Goal: Information Seeking & Learning: Check status

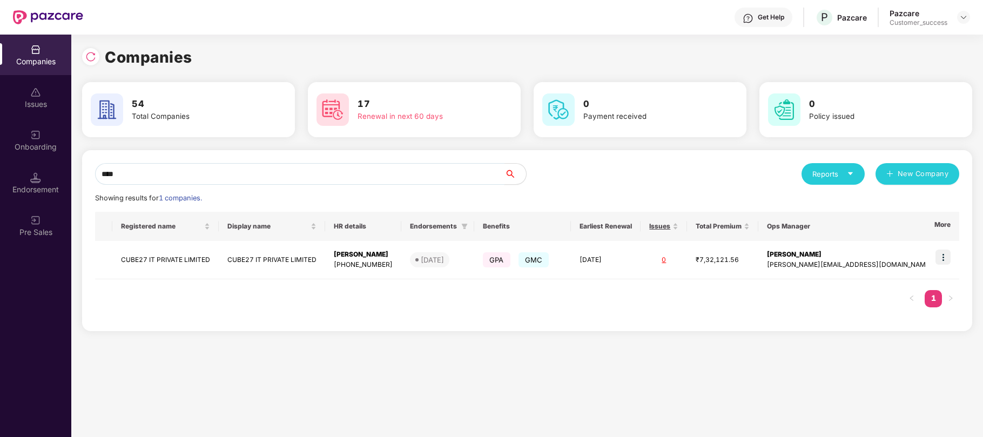
click at [167, 177] on input "****" at bounding box center [300, 174] width 410 height 22
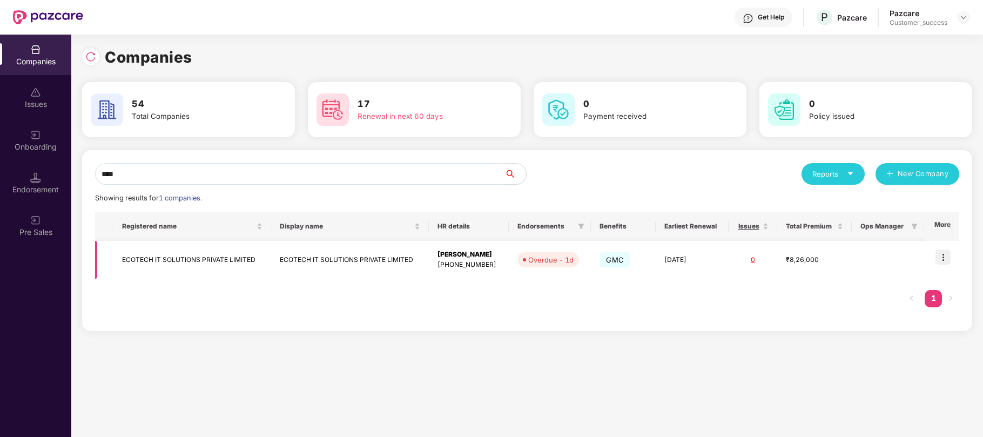
type input "****"
click at [945, 256] on img at bounding box center [943, 257] width 15 height 15
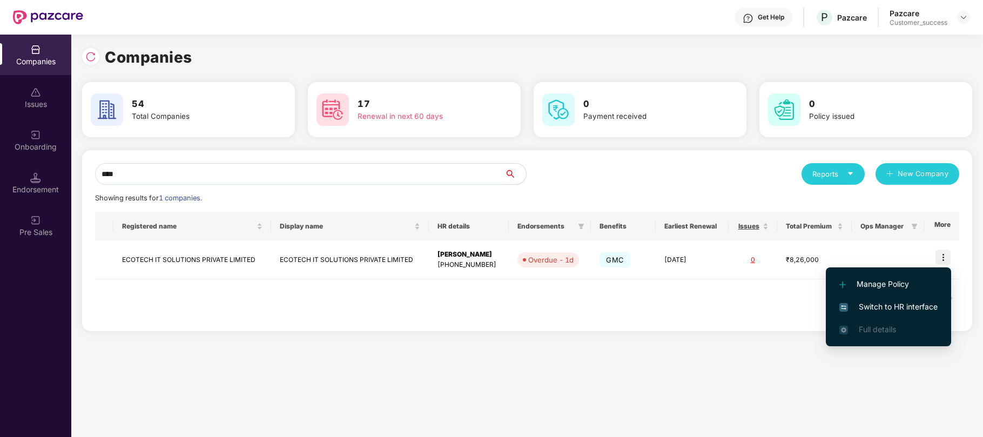
click at [855, 305] on span "Switch to HR interface" at bounding box center [889, 307] width 98 height 12
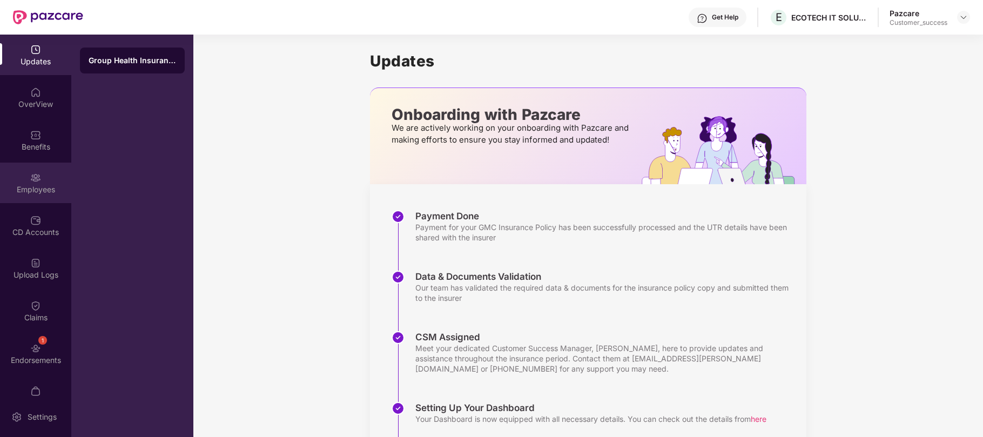
click at [35, 183] on div "Employees" at bounding box center [35, 183] width 71 height 41
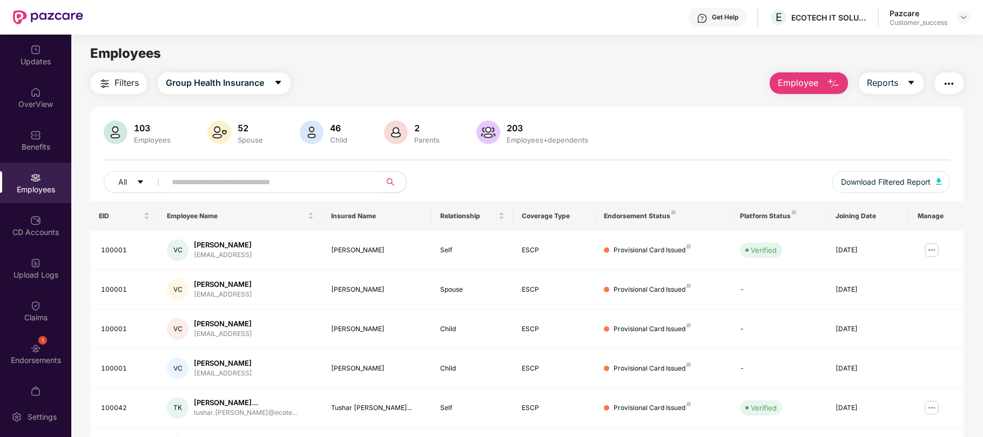
click at [178, 183] on input "text" at bounding box center [269, 182] width 194 height 16
paste input "******"
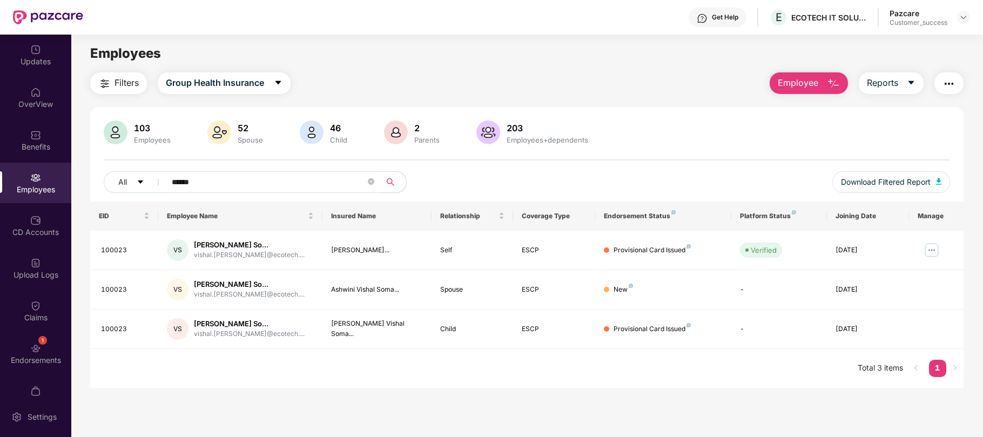
type input "******"
click at [964, 18] on img at bounding box center [964, 17] width 9 height 9
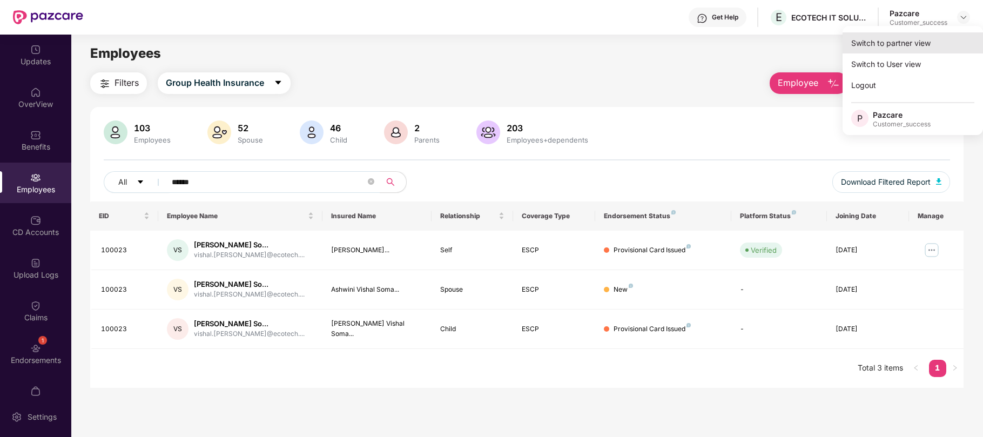
click at [898, 46] on div "Switch to partner view" at bounding box center [913, 42] width 140 height 21
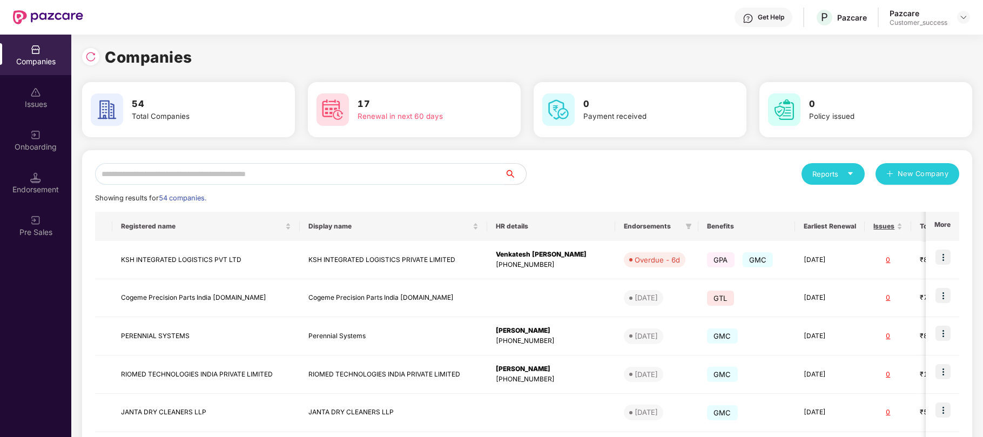
click at [183, 173] on input "text" at bounding box center [300, 174] width 410 height 22
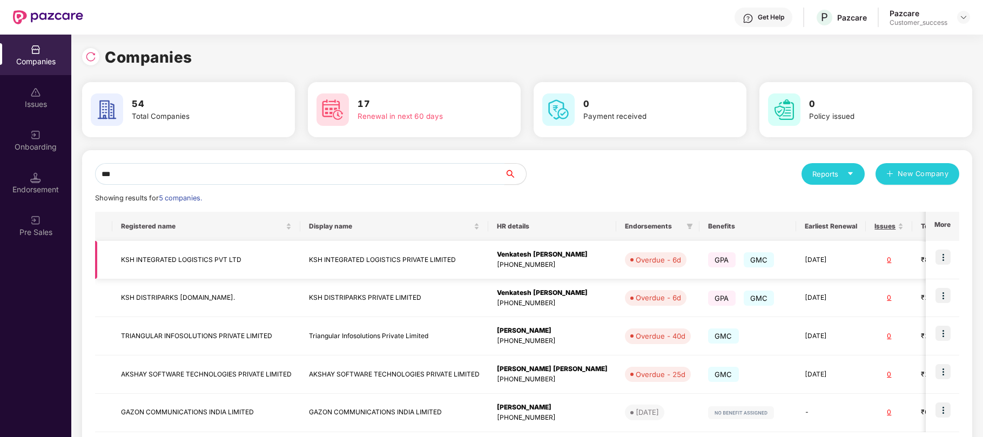
type input "***"
click at [943, 258] on img at bounding box center [943, 257] width 15 height 15
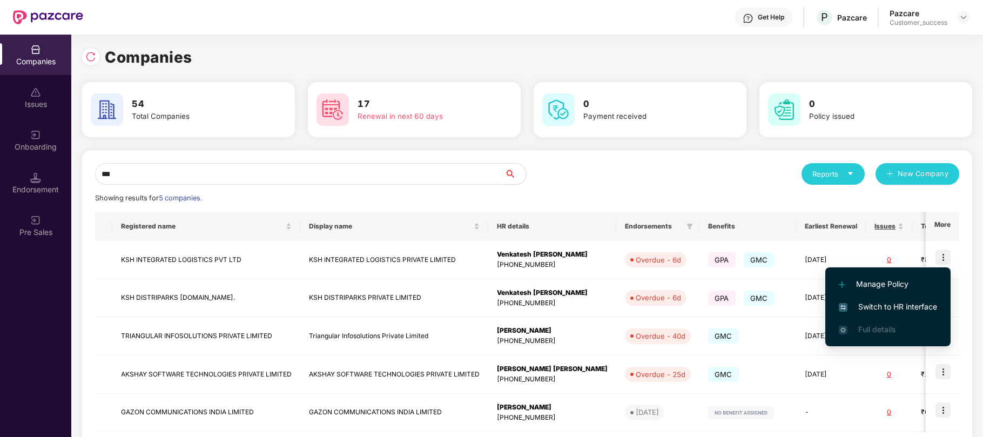
click at [888, 305] on span "Switch to HR interface" at bounding box center [888, 307] width 98 height 12
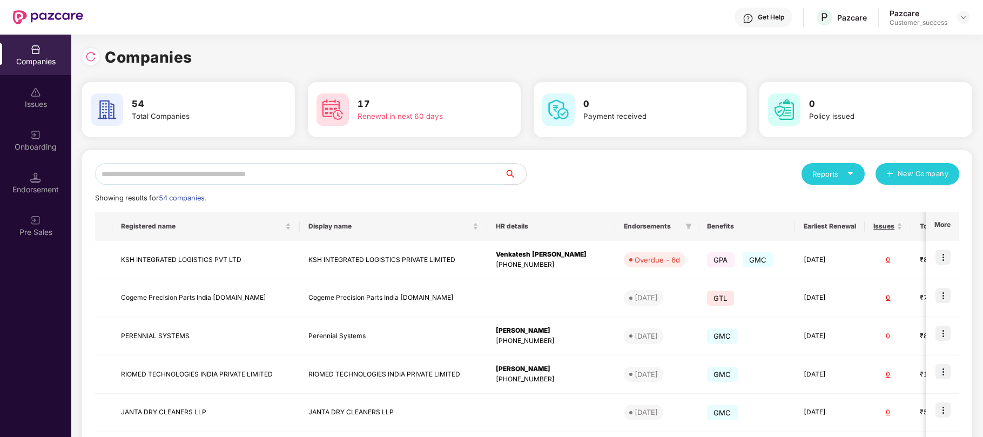
click at [189, 174] on input "text" at bounding box center [300, 174] width 410 height 22
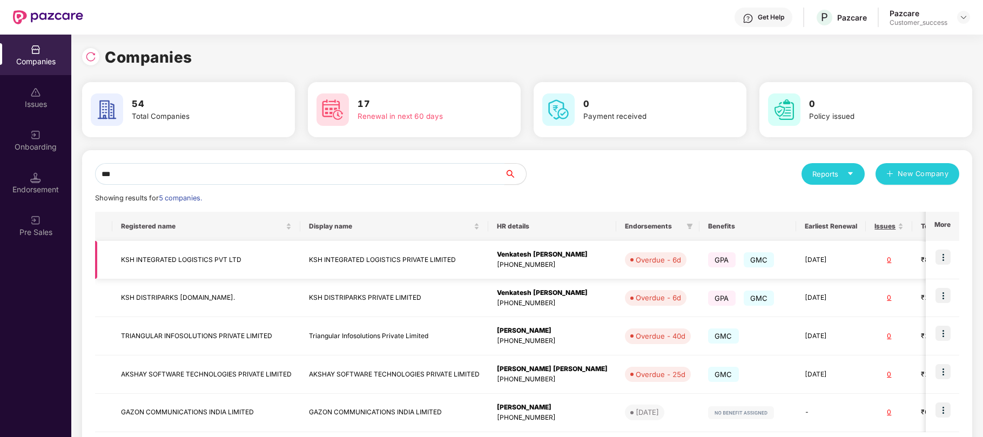
type input "***"
click at [945, 257] on img at bounding box center [943, 257] width 15 height 15
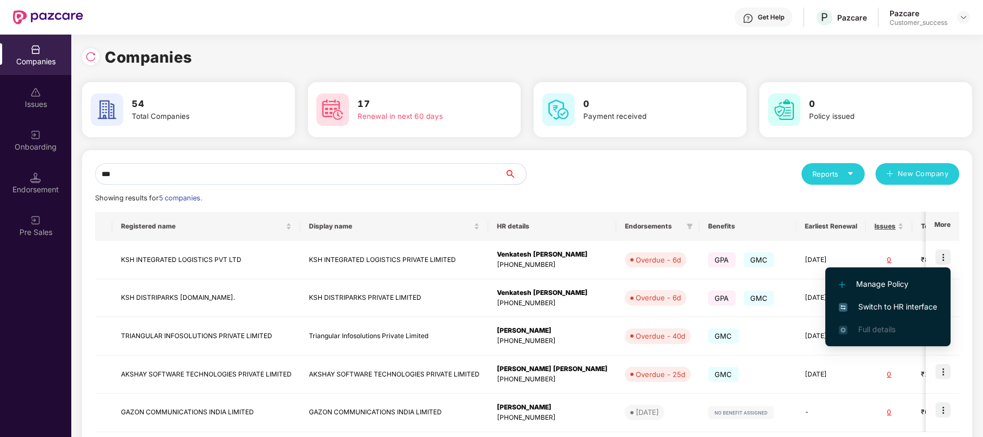
click at [888, 304] on span "Switch to HR interface" at bounding box center [888, 307] width 98 height 12
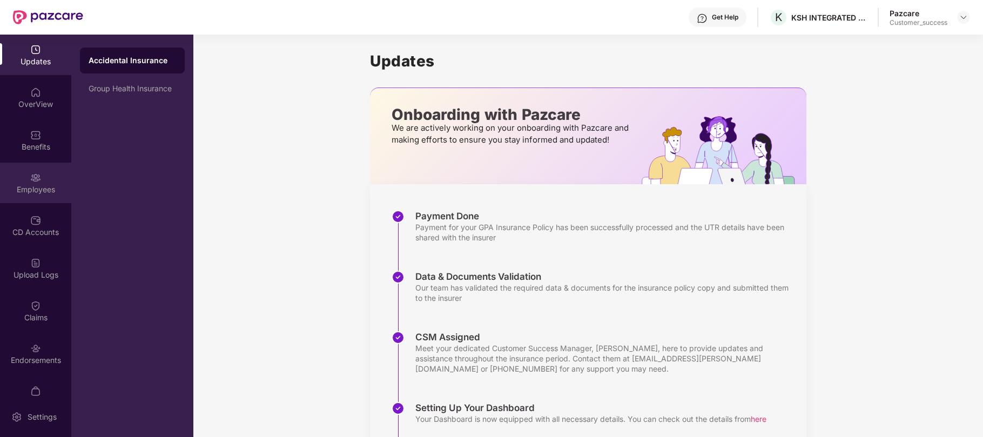
click at [42, 189] on div "Employees" at bounding box center [35, 189] width 71 height 11
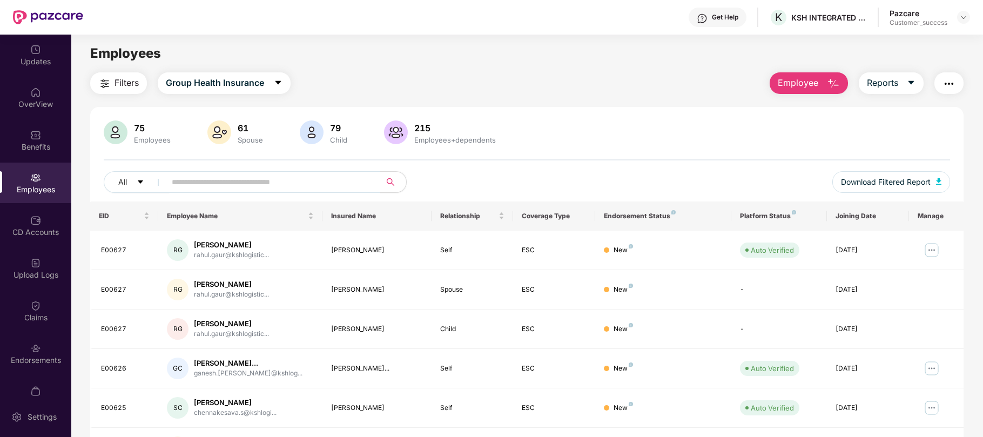
click at [273, 172] on span at bounding box center [270, 182] width 222 height 22
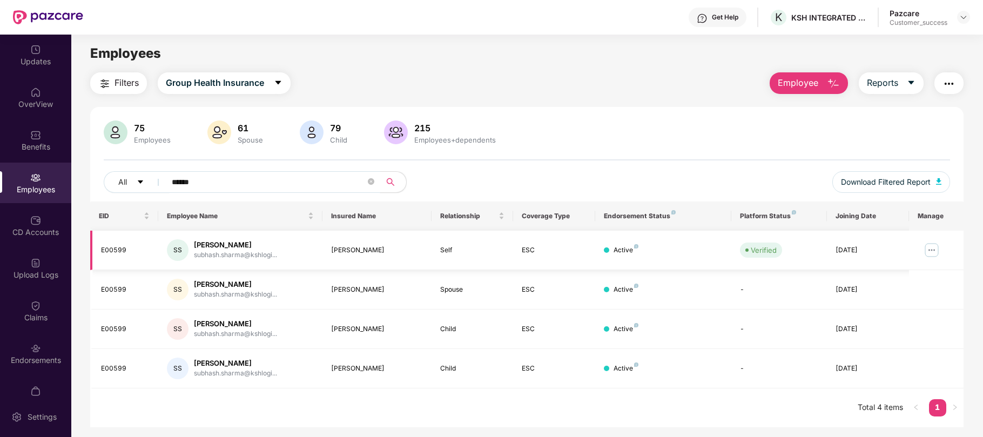
type input "******"
click at [934, 247] on img at bounding box center [931, 250] width 17 height 17
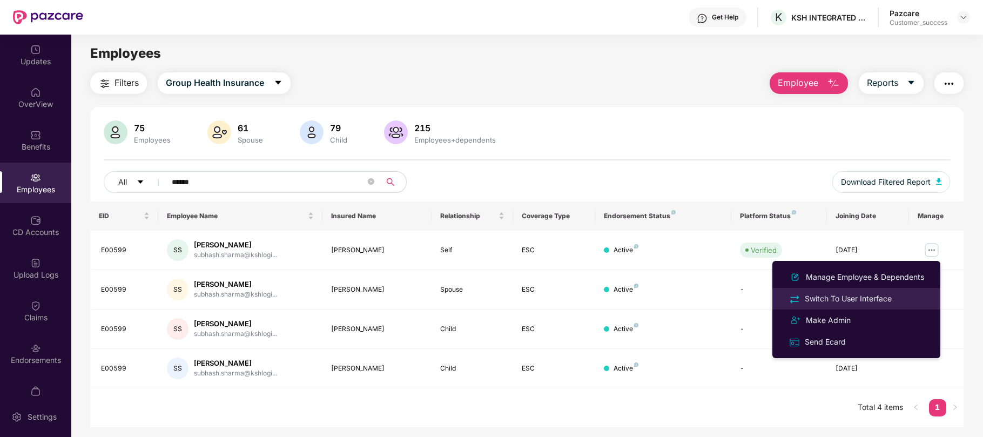
click at [833, 303] on div "Switch To User Interface" at bounding box center [848, 299] width 91 height 12
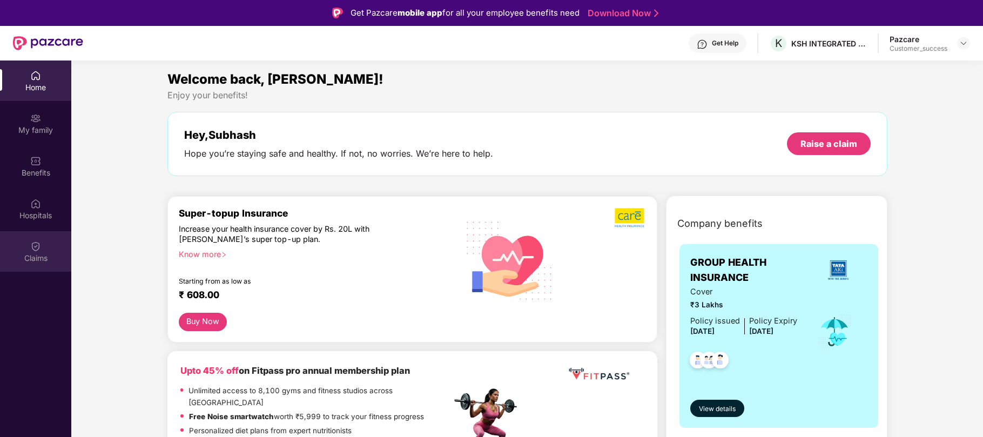
click at [29, 255] on div "Claims" at bounding box center [35, 258] width 71 height 11
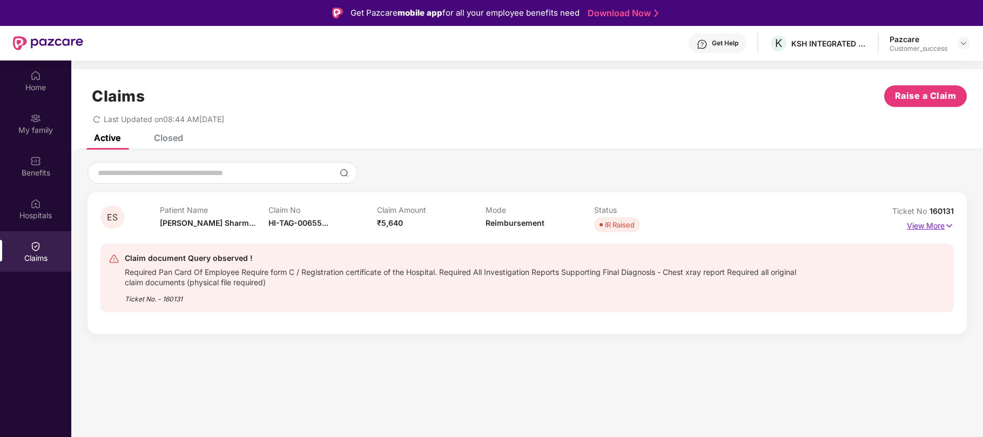
click at [949, 225] on img at bounding box center [949, 226] width 9 height 12
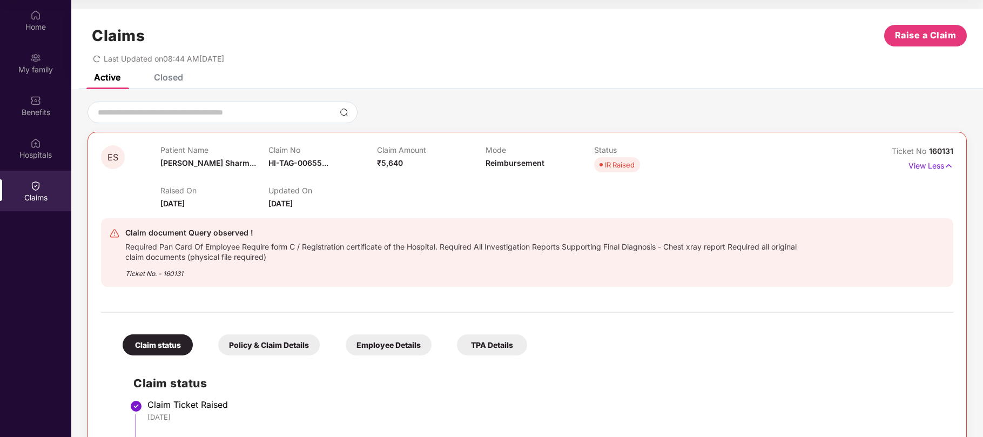
click at [268, 256] on div "Required Pan Card Of Employee Require form C / Registration certificate of the …" at bounding box center [465, 250] width 681 height 23
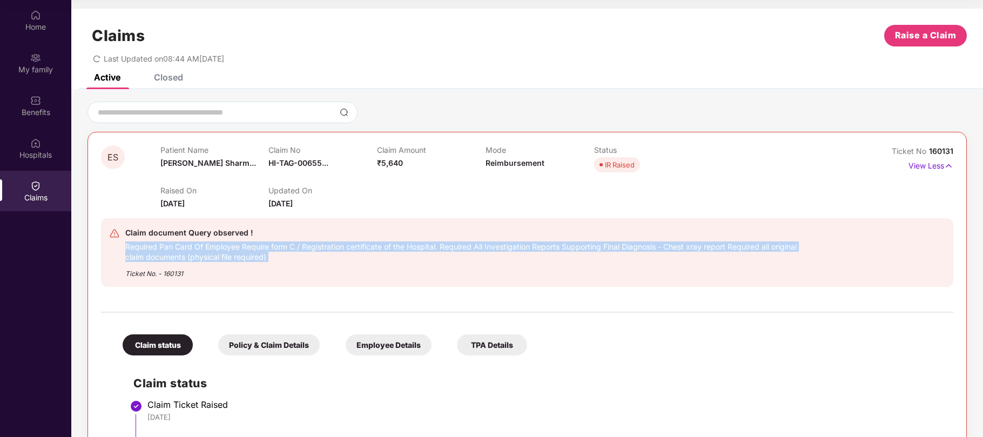
click at [268, 256] on div "Required Pan Card Of Employee Require form C / Registration certificate of the …" at bounding box center [465, 250] width 681 height 23
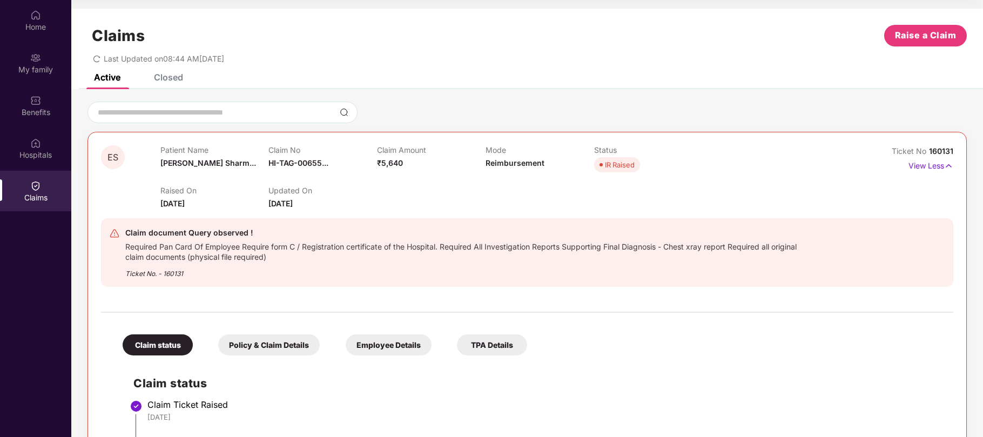
click at [268, 256] on div "Required Pan Card Of Employee Require form C / Registration certificate of the …" at bounding box center [465, 250] width 681 height 23
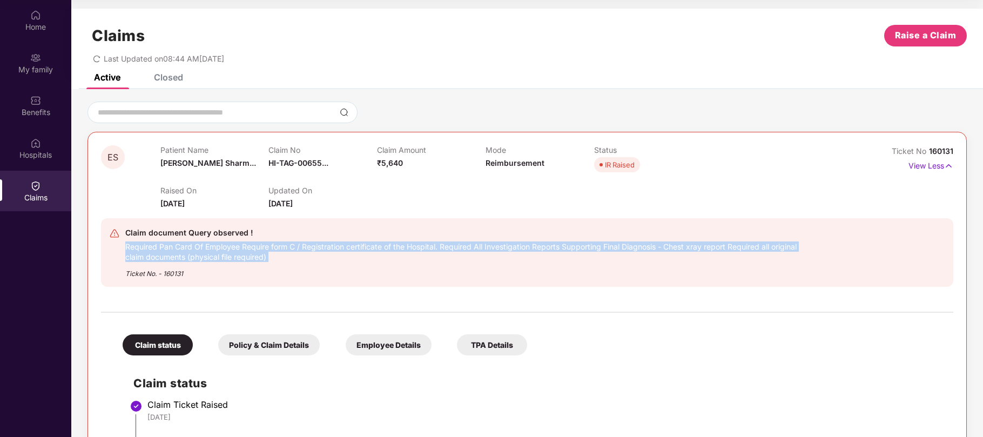
click at [268, 256] on div "Required Pan Card Of Employee Require form C / Registration certificate of the …" at bounding box center [465, 250] width 681 height 23
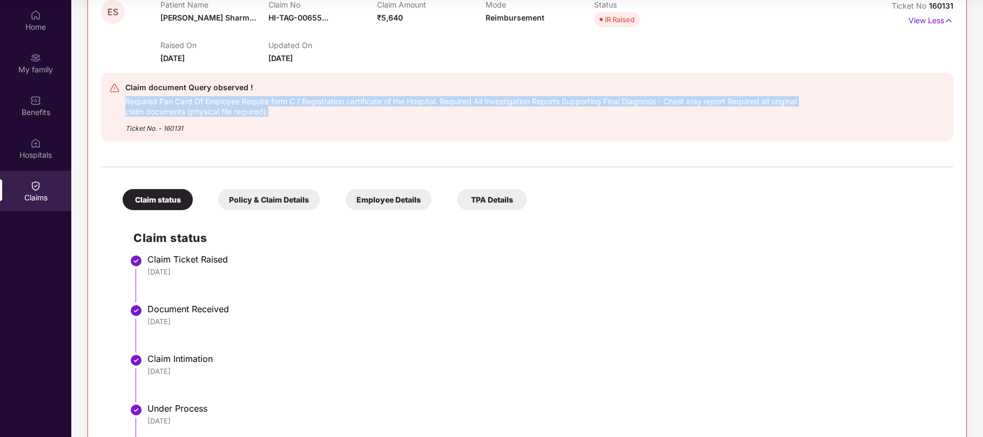
scroll to position [146, 0]
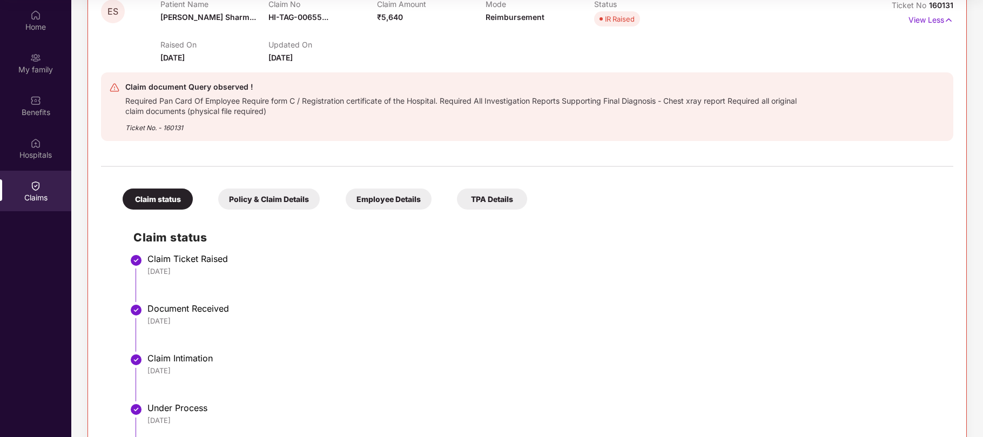
click at [481, 204] on div "TPA Details" at bounding box center [492, 199] width 70 height 21
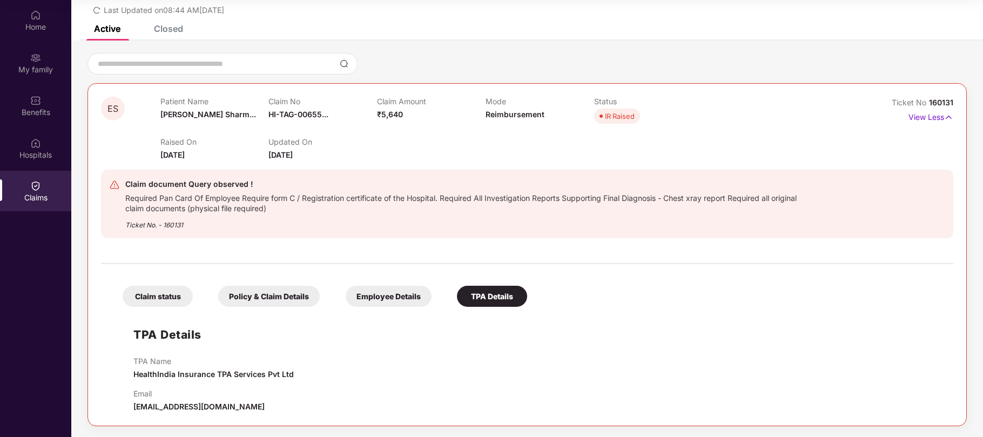
scroll to position [50, 0]
click at [377, 297] on div "Employee Details" at bounding box center [389, 296] width 86 height 21
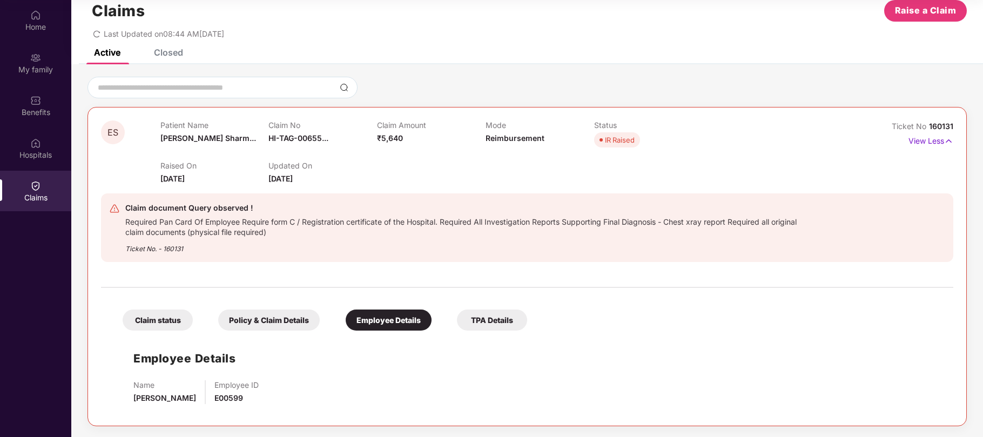
scroll to position [26, 0]
click at [270, 323] on div "Policy & Claim Details" at bounding box center [269, 320] width 102 height 21
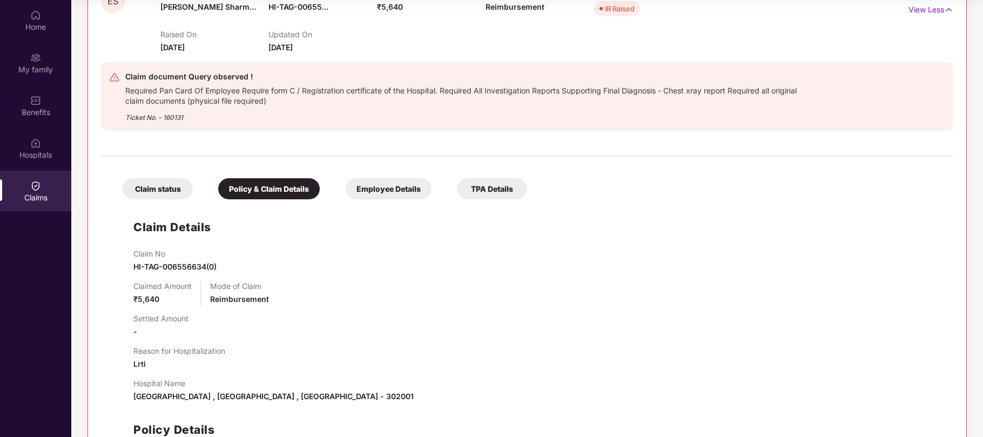
scroll to position [156, 0]
click at [307, 398] on div "Hospital Name [GEOGRAPHIC_DATA] , [GEOGRAPHIC_DATA] , [GEOGRAPHIC_DATA] - 302001" at bounding box center [537, 391] width 809 height 24
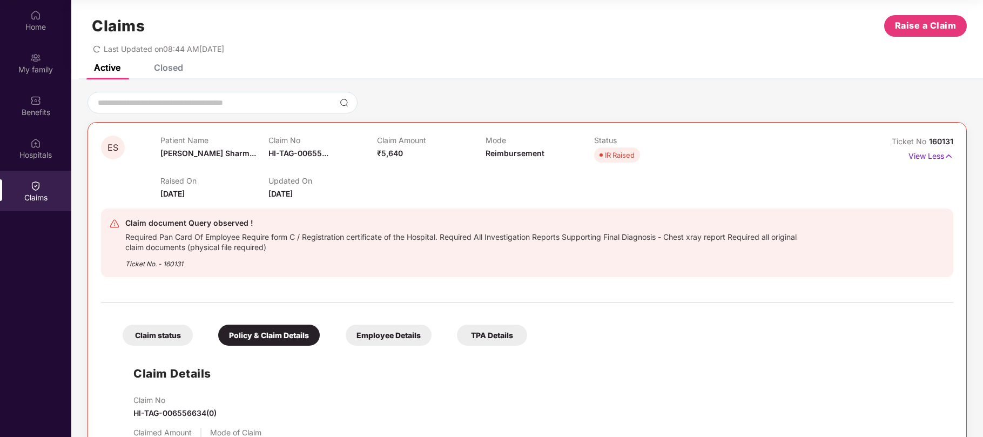
scroll to position [14, 0]
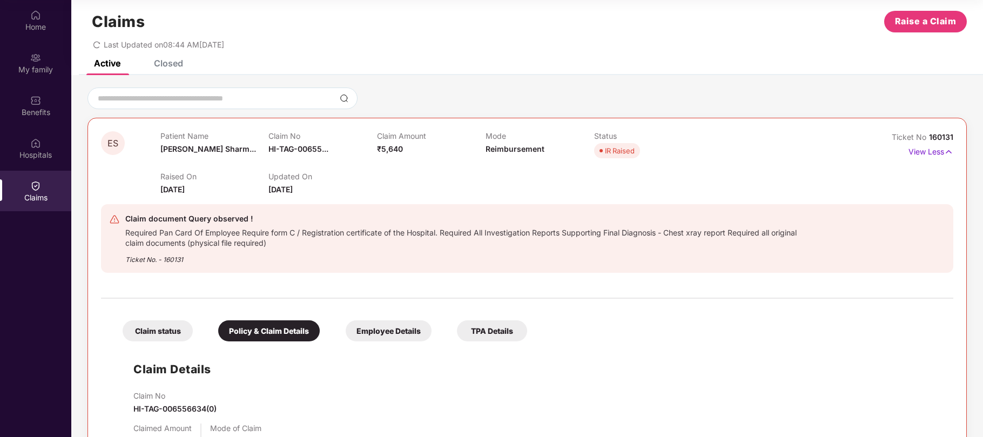
click at [176, 66] on div "Closed" at bounding box center [168, 63] width 29 height 11
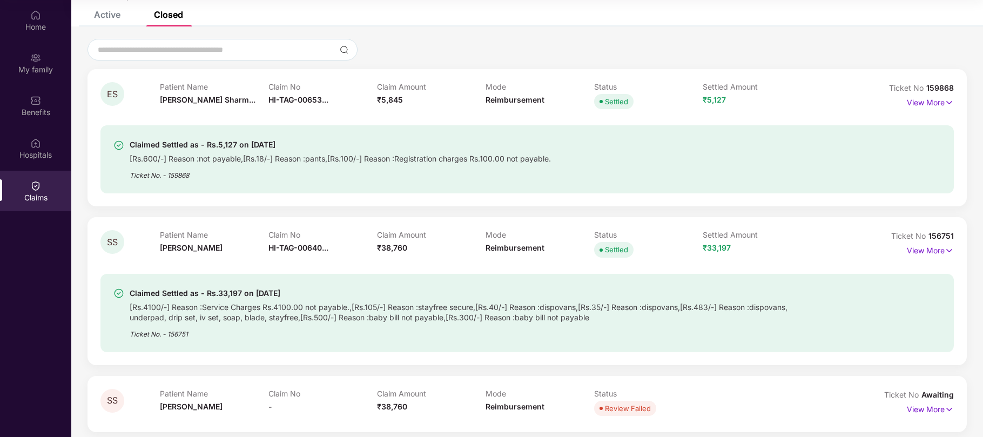
scroll to position [24, 0]
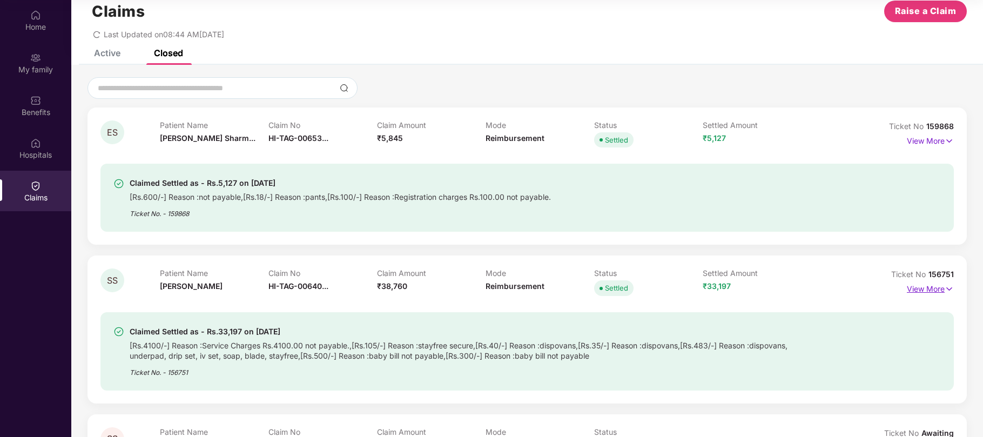
click at [949, 289] on img at bounding box center [949, 289] width 9 height 12
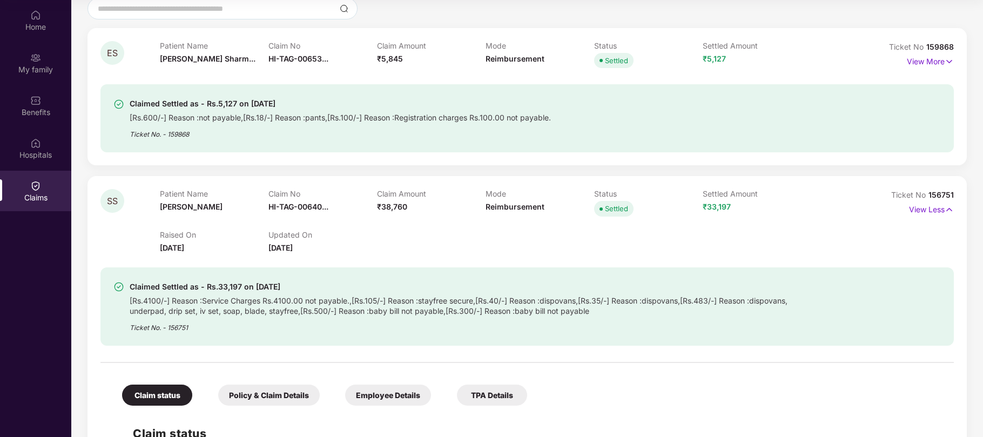
scroll to position [103, 0]
click at [947, 55] on p "View More" at bounding box center [930, 61] width 47 height 15
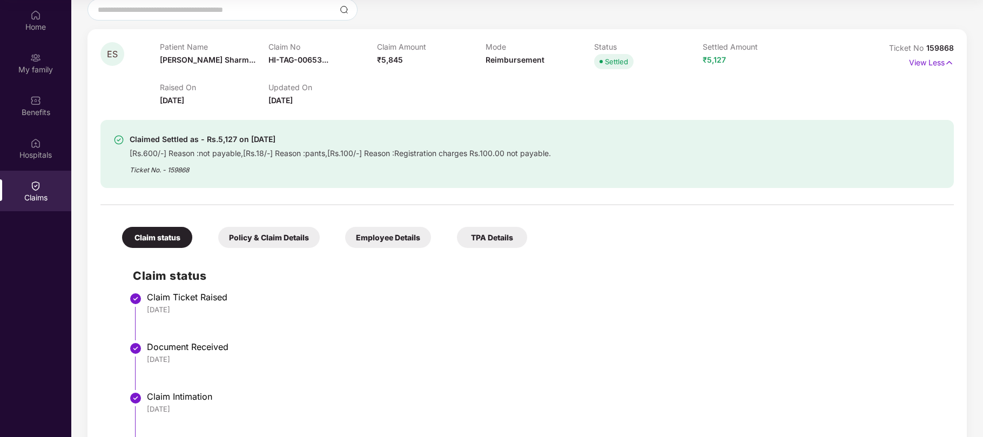
scroll to position [0, 0]
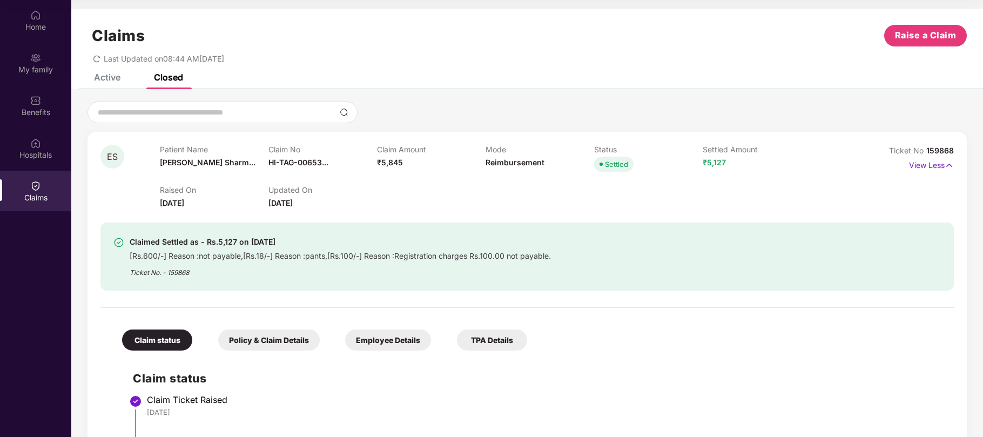
click at [116, 76] on div "Active" at bounding box center [107, 77] width 26 height 11
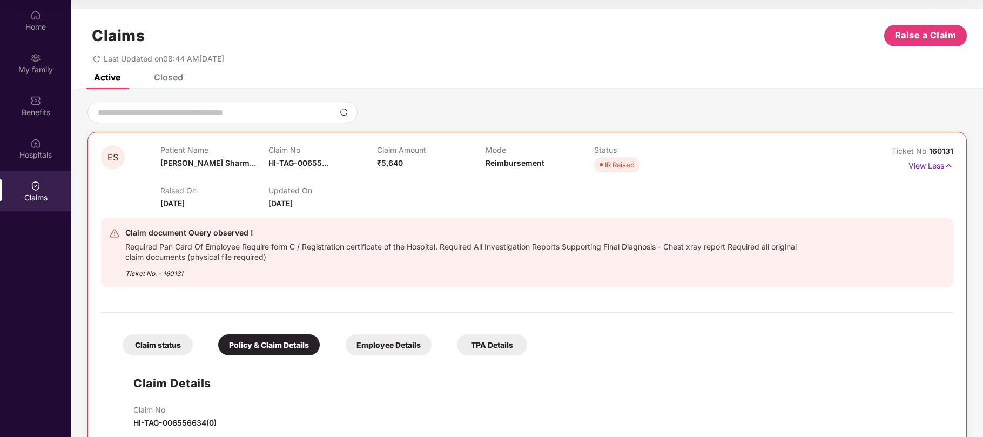
click at [268, 259] on div "Required Pan Card Of Employee Require form C / Registration certificate of the …" at bounding box center [465, 250] width 681 height 23
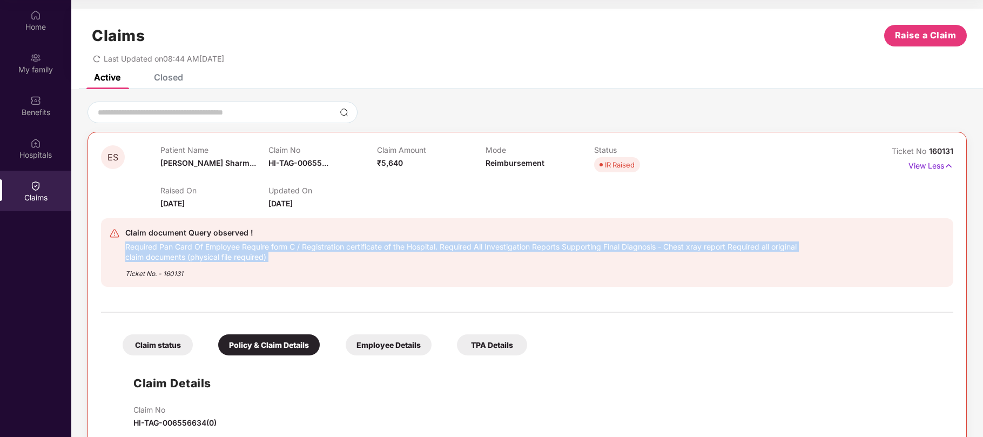
click at [268, 259] on div "Required Pan Card Of Employee Require form C / Registration certificate of the …" at bounding box center [465, 250] width 681 height 23
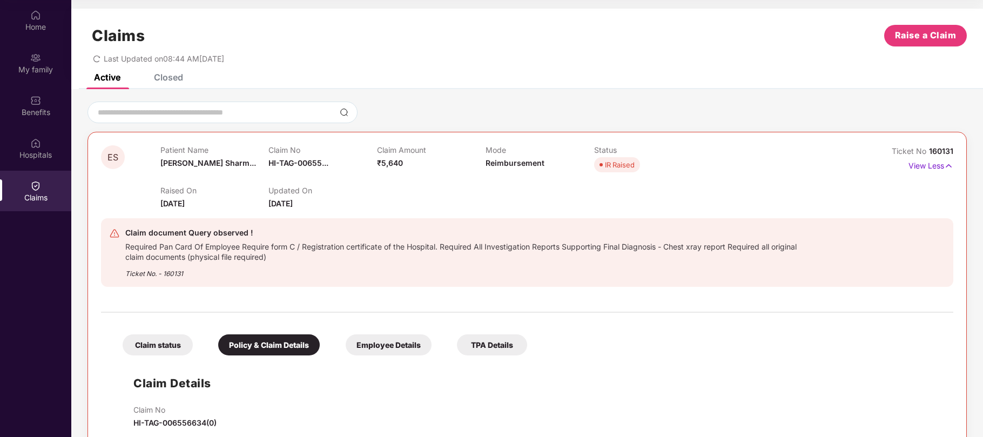
click at [268, 259] on div "Required Pan Card Of Employee Require form C / Registration certificate of the …" at bounding box center [465, 250] width 681 height 23
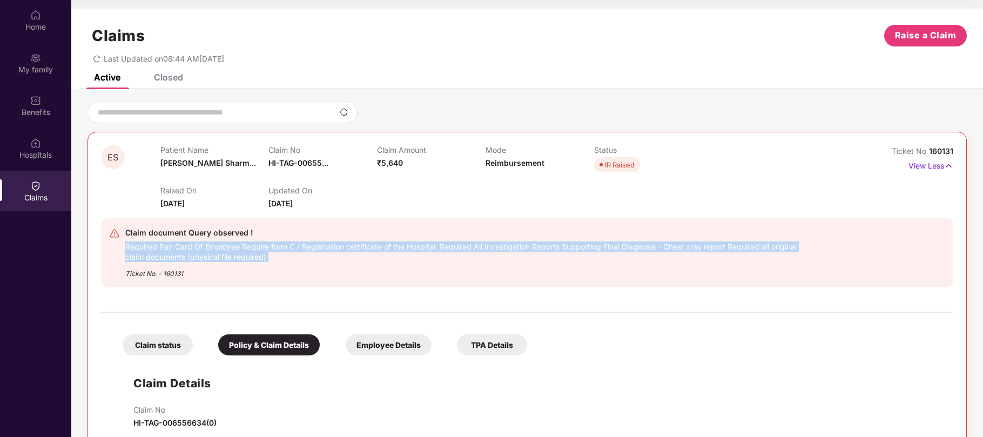
click at [268, 259] on div "Required Pan Card Of Employee Require form C / Registration certificate of the …" at bounding box center [465, 250] width 681 height 23
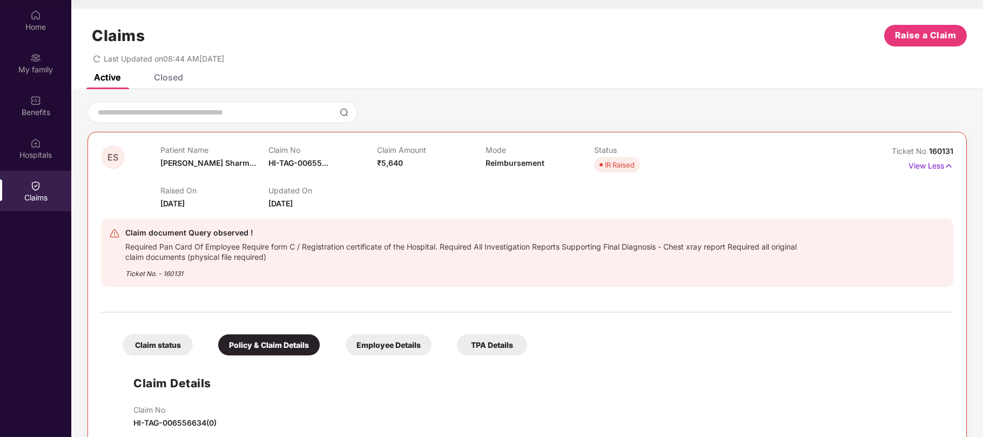
click at [268, 259] on div "Required Pan Card Of Employee Require form C / Registration certificate of the …" at bounding box center [465, 250] width 681 height 23
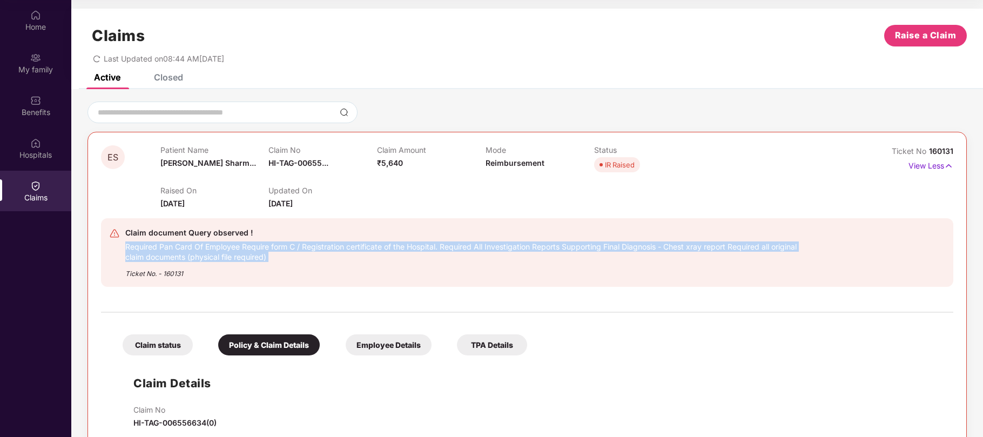
click at [268, 259] on div "Required Pan Card Of Employee Require form C / Registration certificate of the …" at bounding box center [465, 250] width 681 height 23
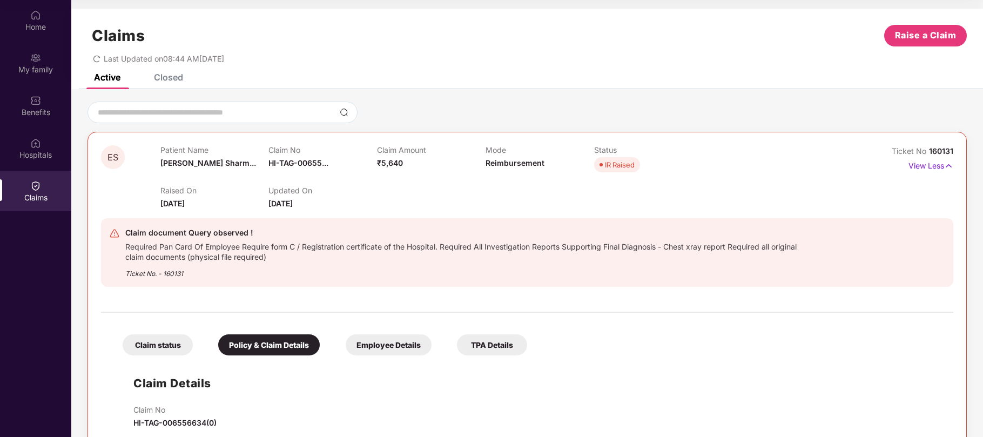
click at [268, 259] on div "Required Pan Card Of Employee Require form C / Registration certificate of the …" at bounding box center [465, 250] width 681 height 23
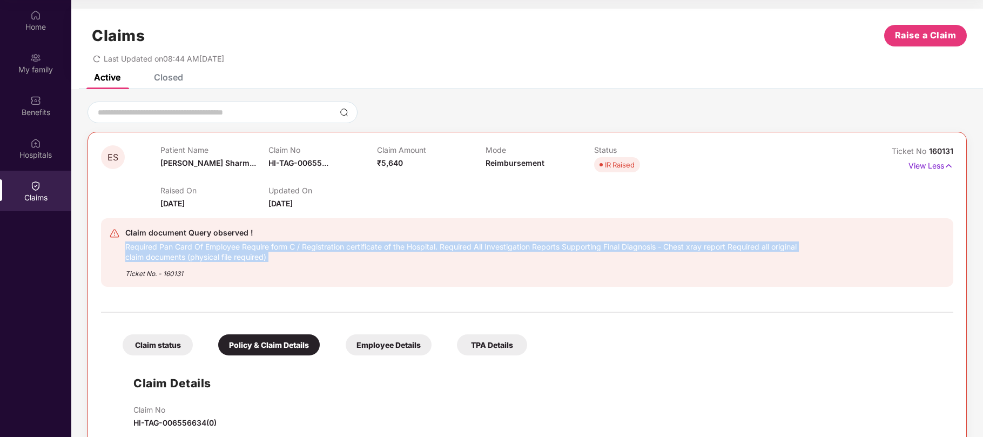
click at [268, 259] on div "Required Pan Card Of Employee Require form C / Registration certificate of the …" at bounding box center [465, 250] width 681 height 23
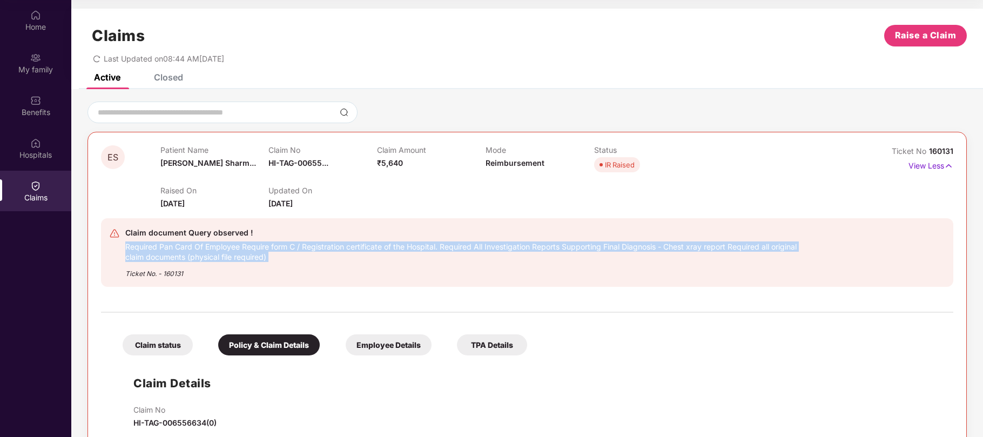
click at [268, 259] on div "Required Pan Card Of Employee Require form C / Registration certificate of the …" at bounding box center [465, 250] width 681 height 23
click at [444, 244] on div "Required Pan Card Of Employee Require form C / Registration certificate of the …" at bounding box center [465, 250] width 681 height 23
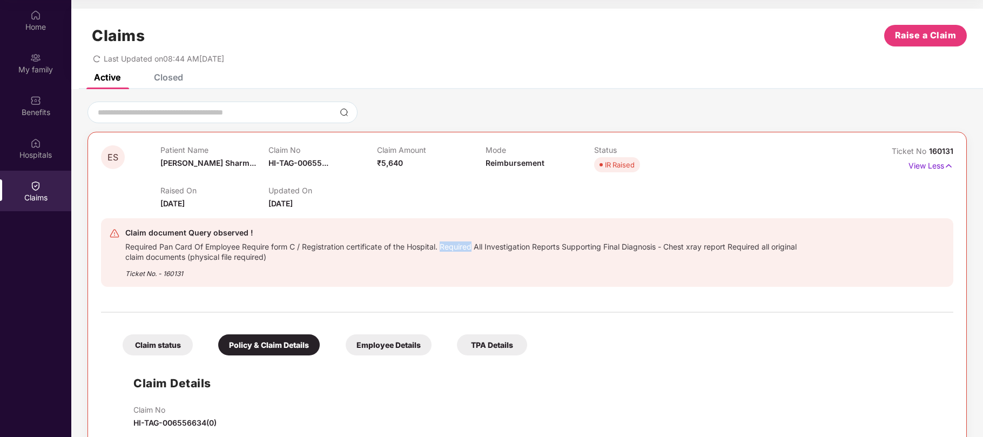
click at [444, 244] on div "Required Pan Card Of Employee Require form C / Registration certificate of the …" at bounding box center [465, 250] width 681 height 23
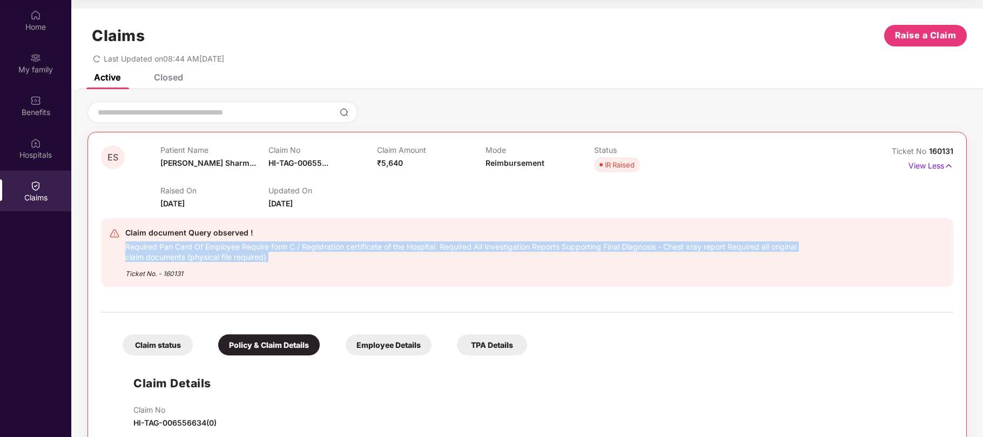
click at [444, 244] on div "Required Pan Card Of Employee Require form C / Registration certificate of the …" at bounding box center [465, 250] width 681 height 23
click at [274, 256] on div "Required Pan Card Of Employee Require form C / Registration certificate of the …" at bounding box center [465, 250] width 681 height 23
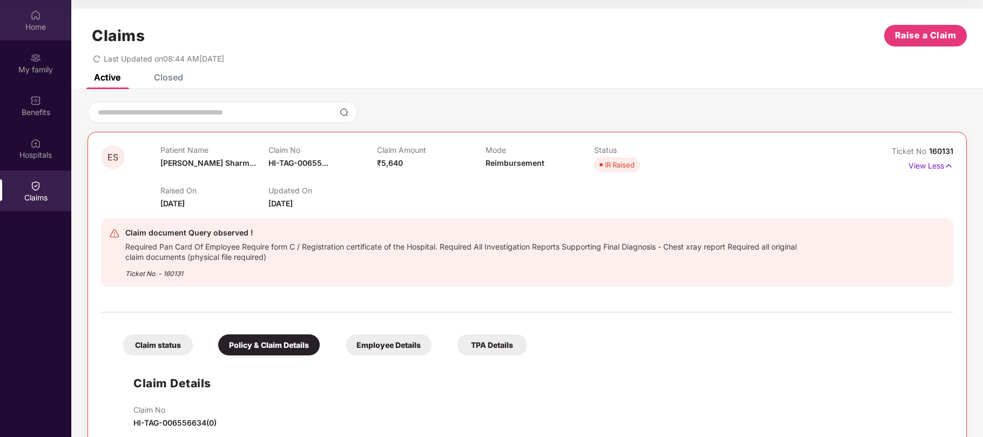
click at [22, 17] on div "Home" at bounding box center [35, 20] width 71 height 41
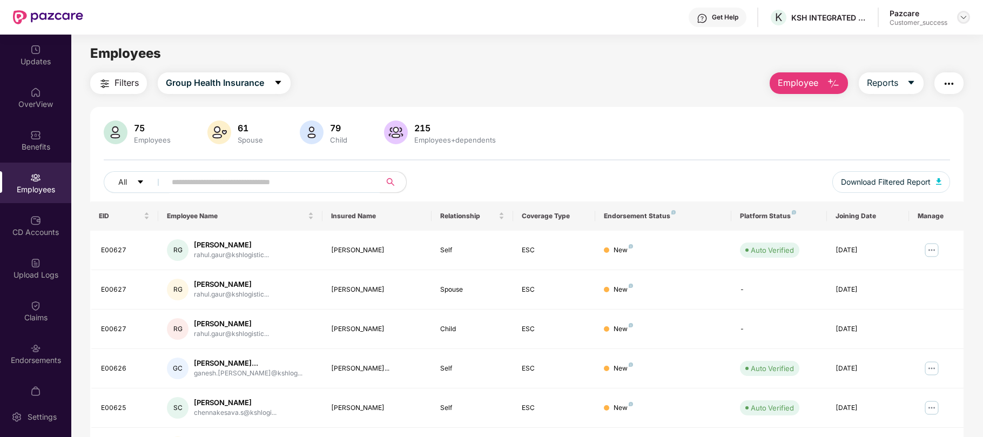
click at [958, 14] on div at bounding box center [963, 17] width 13 height 13
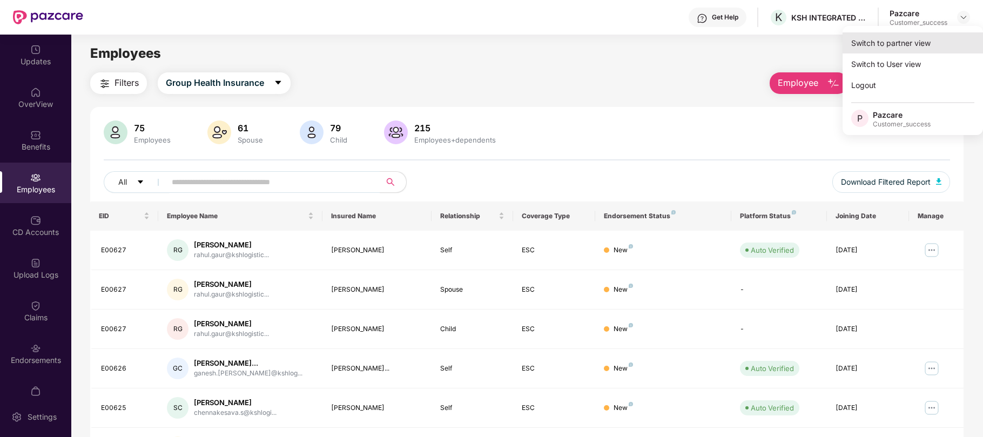
click at [876, 48] on div "Switch to partner view" at bounding box center [913, 42] width 140 height 21
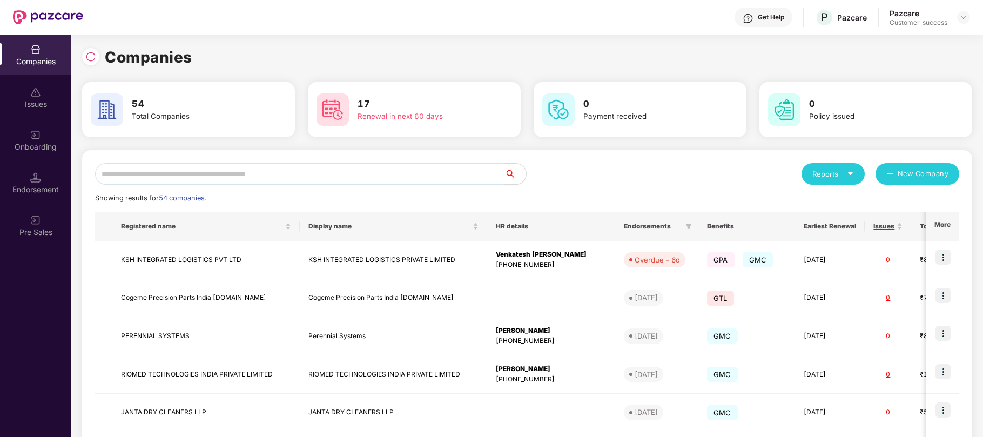
click at [243, 175] on input "text" at bounding box center [300, 174] width 410 height 22
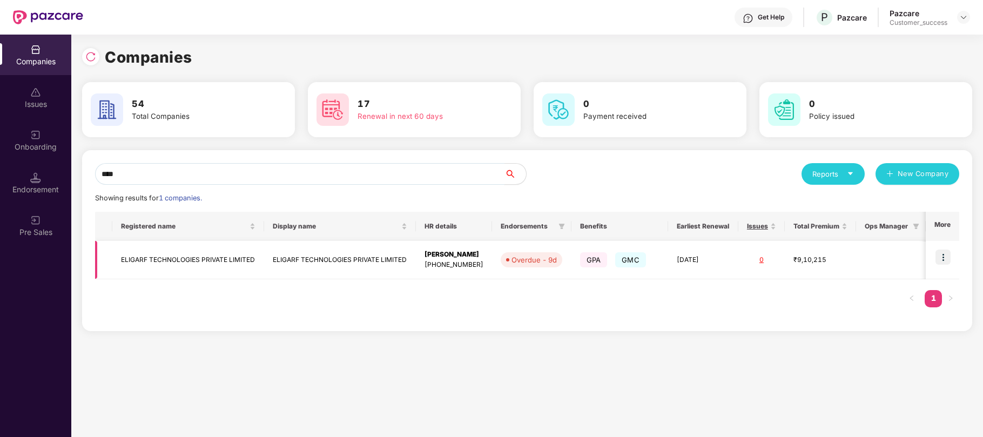
type input "****"
click at [938, 251] on img at bounding box center [943, 257] width 15 height 15
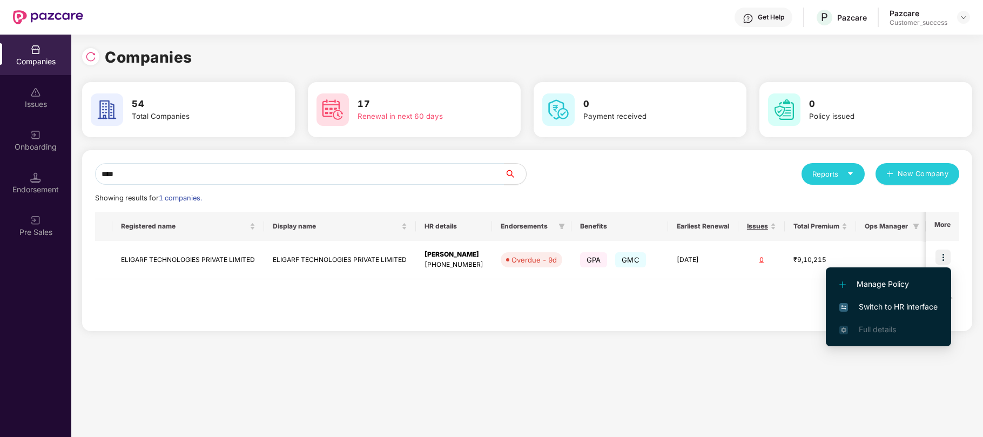
click at [863, 299] on li "Switch to HR interface" at bounding box center [888, 307] width 125 height 23
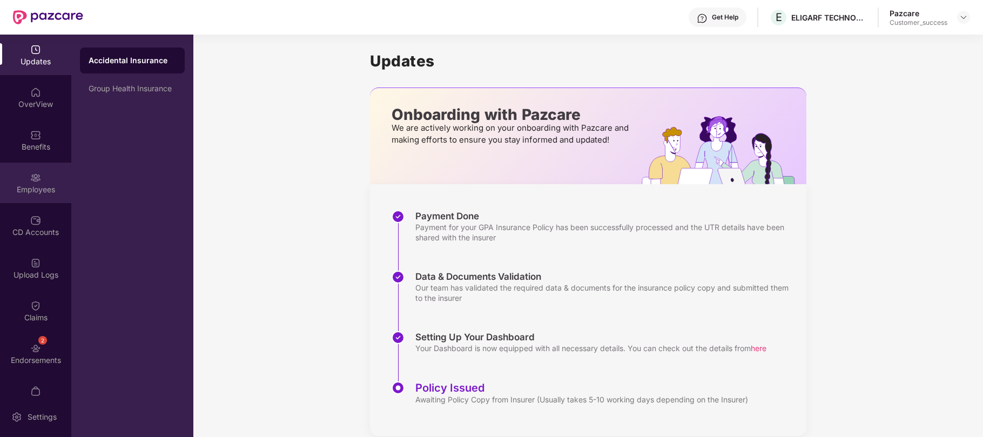
click at [33, 191] on div "Employees" at bounding box center [35, 189] width 71 height 11
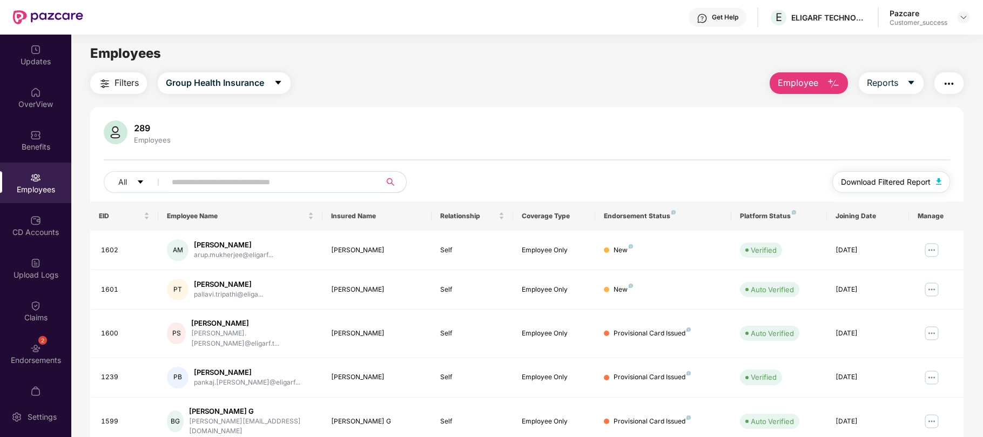
click at [887, 184] on span "Download Filtered Report" at bounding box center [886, 182] width 90 height 12
paste input "****"
click at [357, 183] on input "text" at bounding box center [269, 182] width 194 height 16
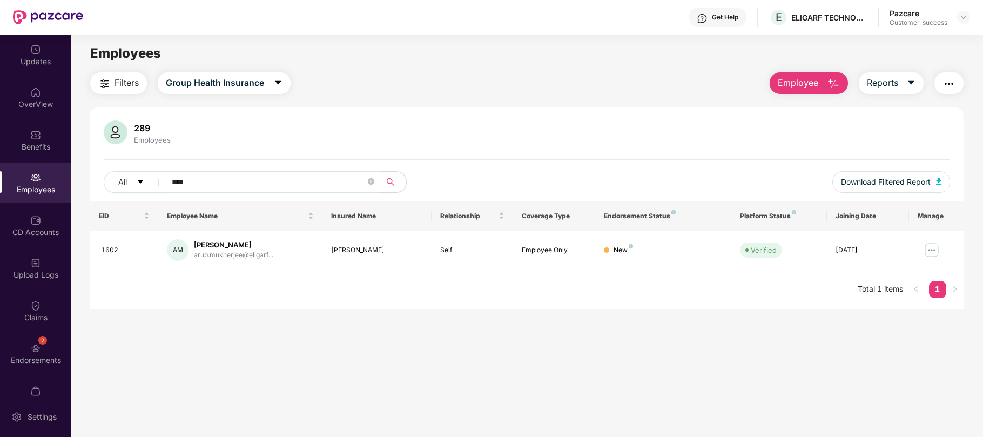
type input "****"
